Goal: Communication & Community: Answer question/provide support

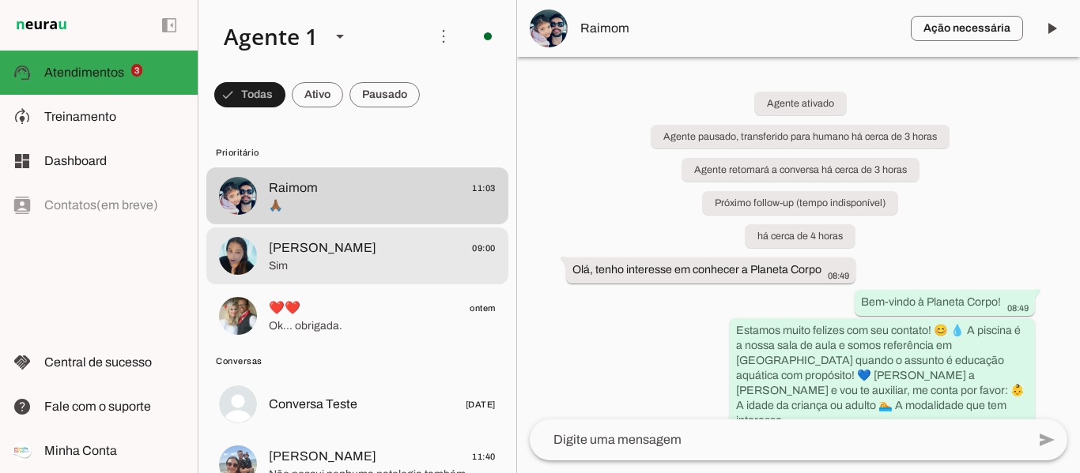
click at [303, 245] on span "[PERSON_NAME]" at bounding box center [322, 248] width 107 height 19
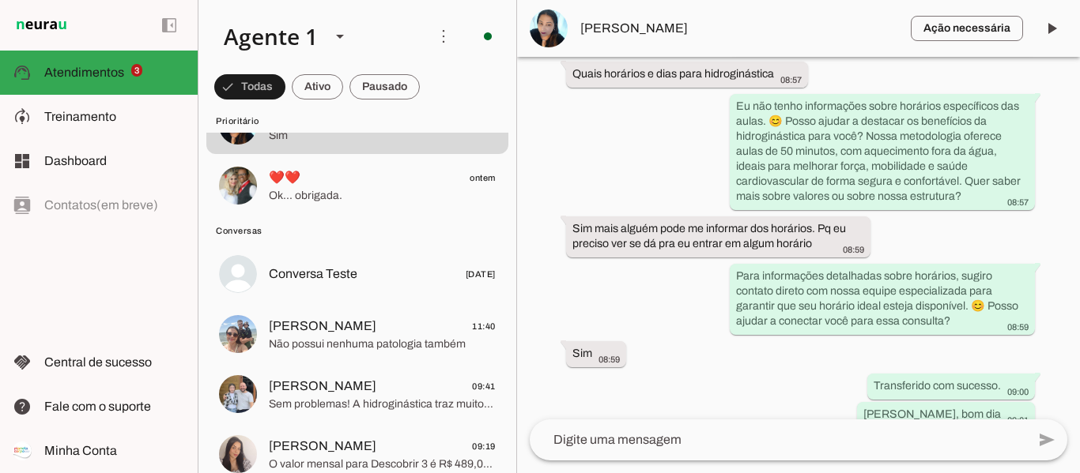
scroll to position [158, 0]
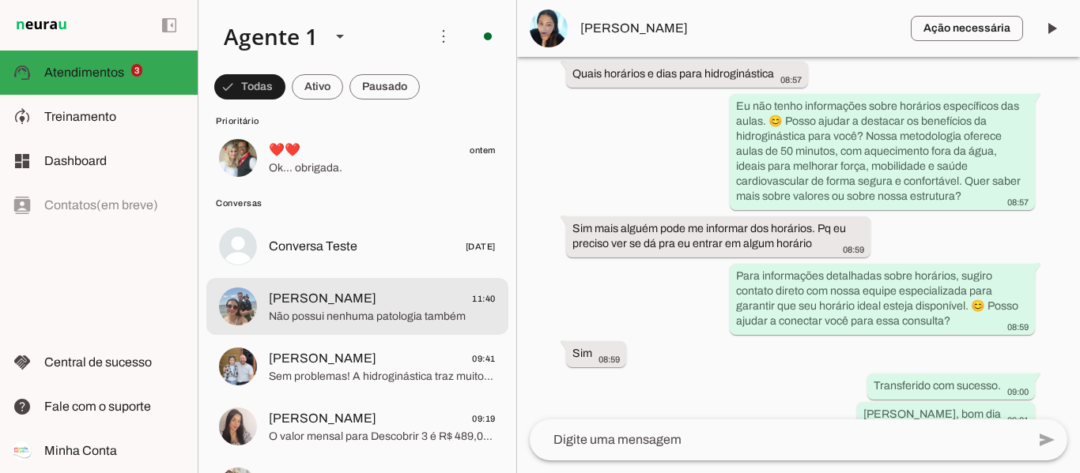
click at [340, 315] on span "Não possui nenhuma patologia também" at bounding box center [382, 317] width 227 height 16
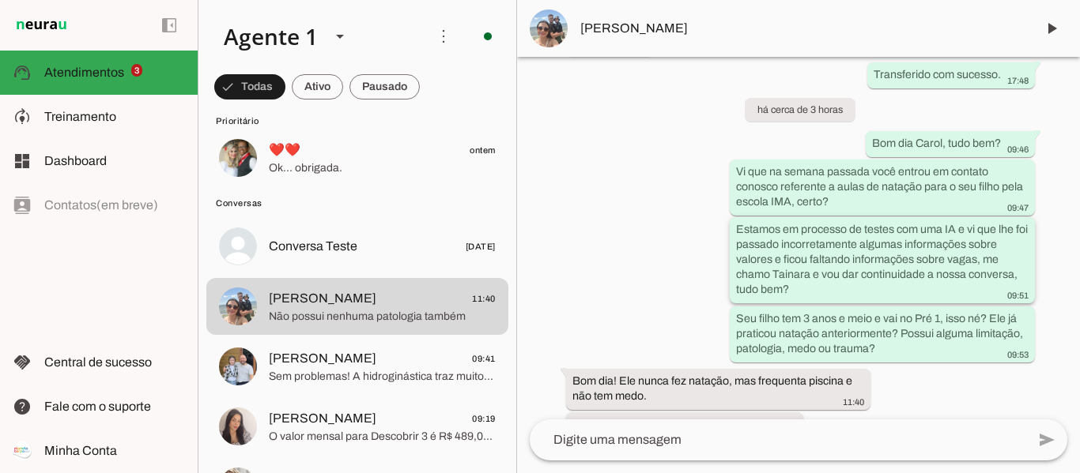
scroll to position [1928, 0]
